Goal: Communication & Community: Ask a question

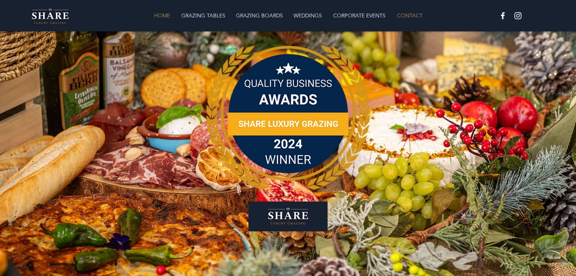
click at [405, 14] on p "CONTACT" at bounding box center [409, 15] width 33 height 15
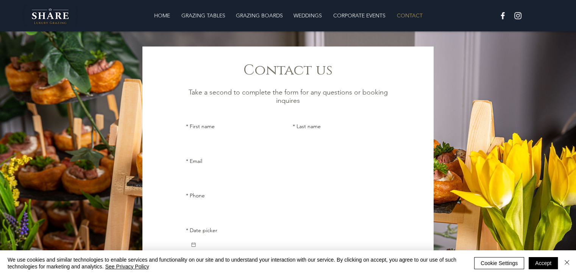
click at [209, 136] on input "* First name" at bounding box center [232, 141] width 93 height 15
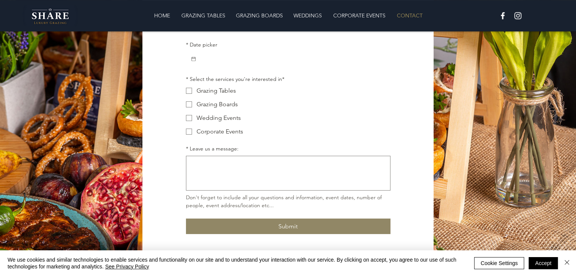
scroll to position [41, 0]
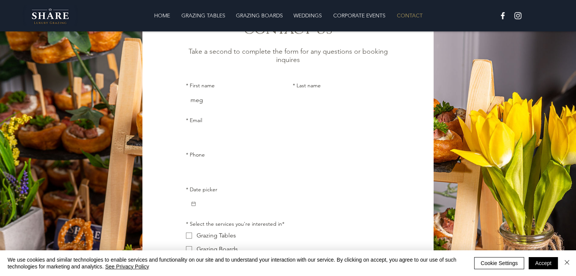
type input "meg"
click at [319, 100] on input "* Last name" at bounding box center [339, 100] width 93 height 15
click at [300, 101] on input "sionds" at bounding box center [339, 100] width 93 height 15
click at [301, 101] on input "sionds" at bounding box center [339, 100] width 93 height 15
type input "[PERSON_NAME]"
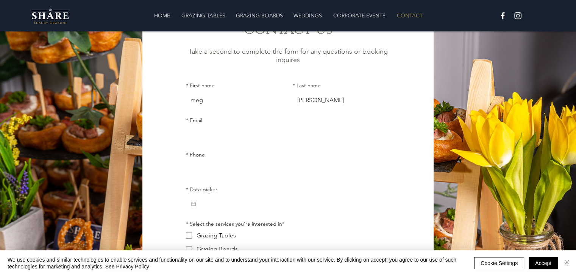
click at [273, 131] on input "* Email" at bounding box center [286, 134] width 200 height 15
type input "[PERSON_NAME][EMAIL_ADDRESS][DOMAIN_NAME]"
click at [214, 169] on input "* Phone" at bounding box center [286, 169] width 200 height 15
type input "07712441558"
click at [221, 205] on input "* Date picker" at bounding box center [291, 204] width 189 height 15
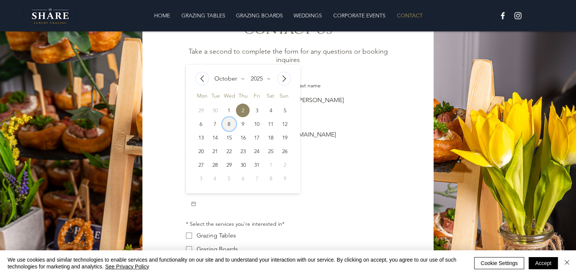
click at [228, 126] on div "8" at bounding box center [229, 124] width 14 height 14
type input "[DATE]"
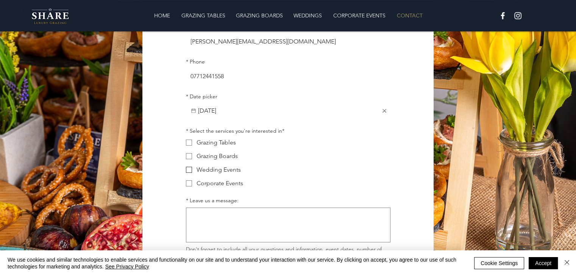
scroll to position [147, 0]
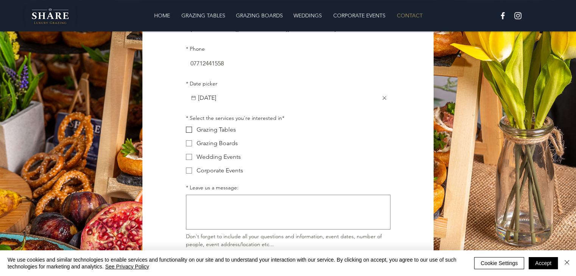
click at [192, 130] on label "Grazing Tables" at bounding box center [288, 129] width 204 height 9
click at [186, 130] on input "Grazing Tables" at bounding box center [186, 129] width 0 height 0
checkbox input "true"
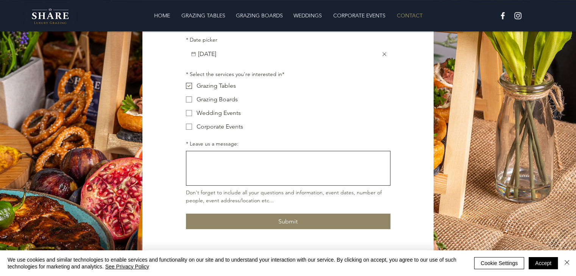
scroll to position [192, 0]
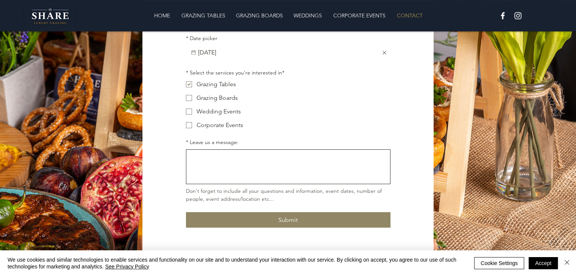
click at [220, 162] on textarea "* Leave us a message:" at bounding box center [288, 167] width 204 height 28
paste textarea "Hi there, I hope you're well. I'm reaching out to enquire about grazing board c…"
type textarea "Hi there, I hope you're well. I'm reaching out to enquire about grazing board c…"
click at [236, 220] on button "Submit" at bounding box center [288, 220] width 204 height 16
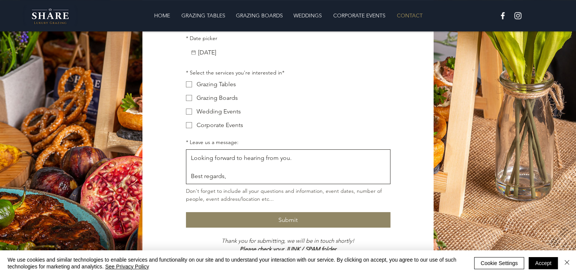
checkbox input "false"
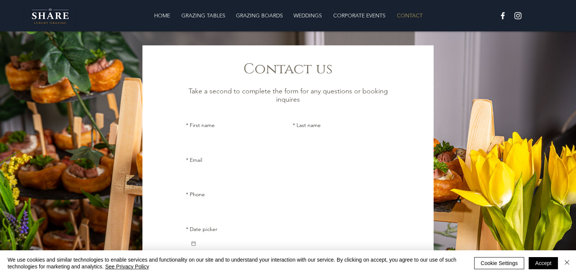
scroll to position [0, 0]
